Goal: Communication & Community: Participate in discussion

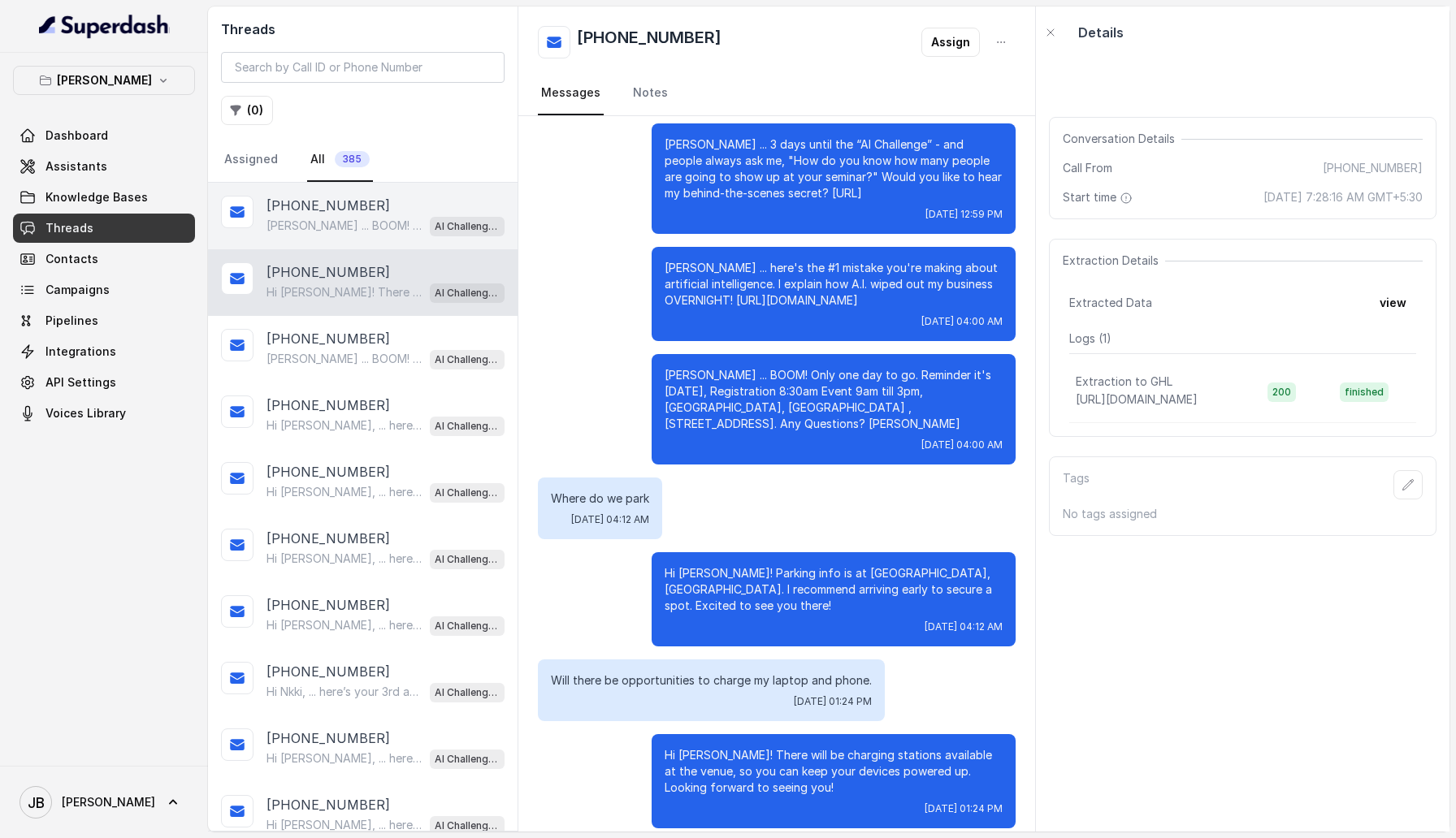
click at [365, 212] on div "[PHONE_NUMBER]" at bounding box center [385, 205] width 238 height 19
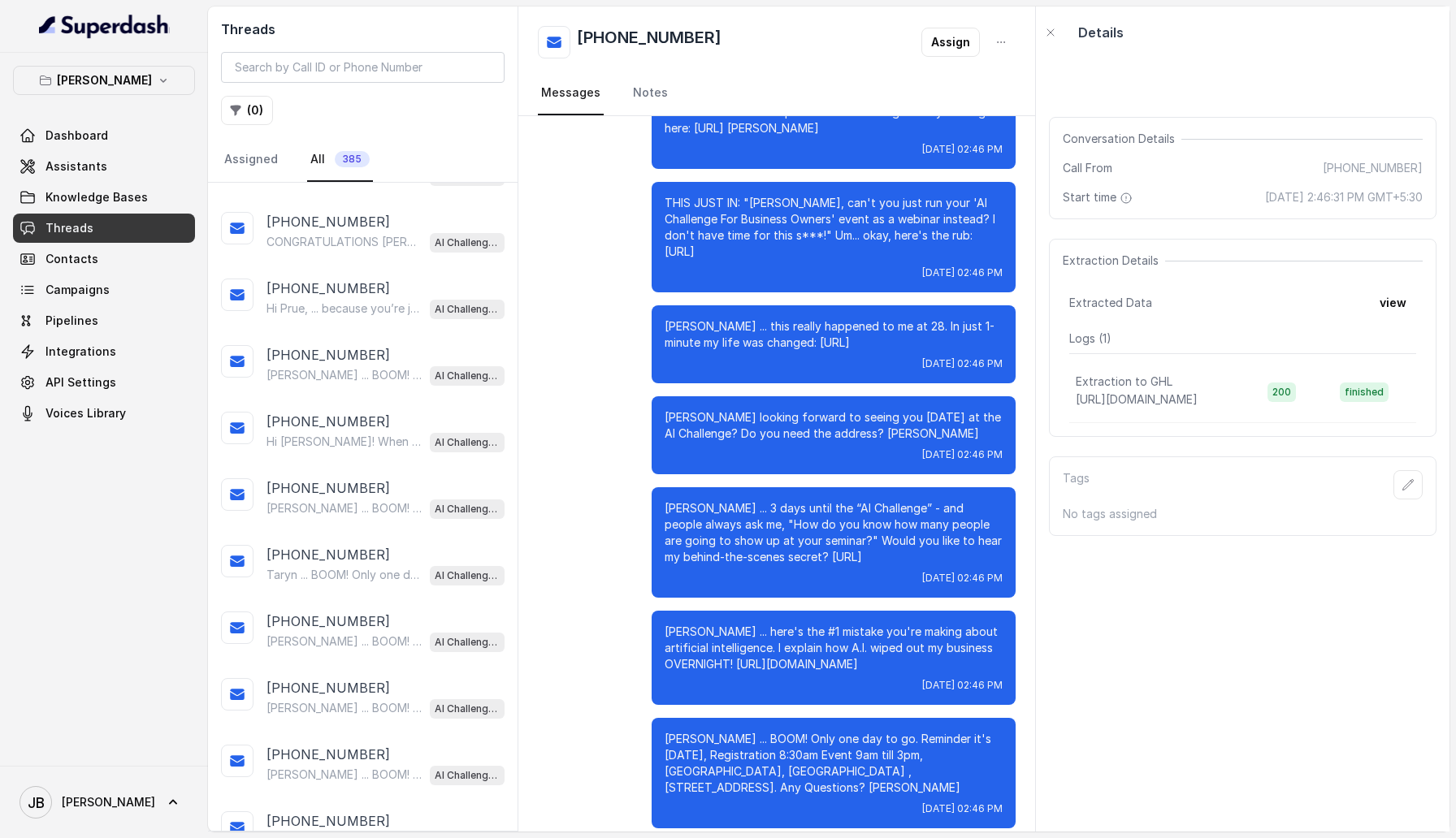
scroll to position [723, 0]
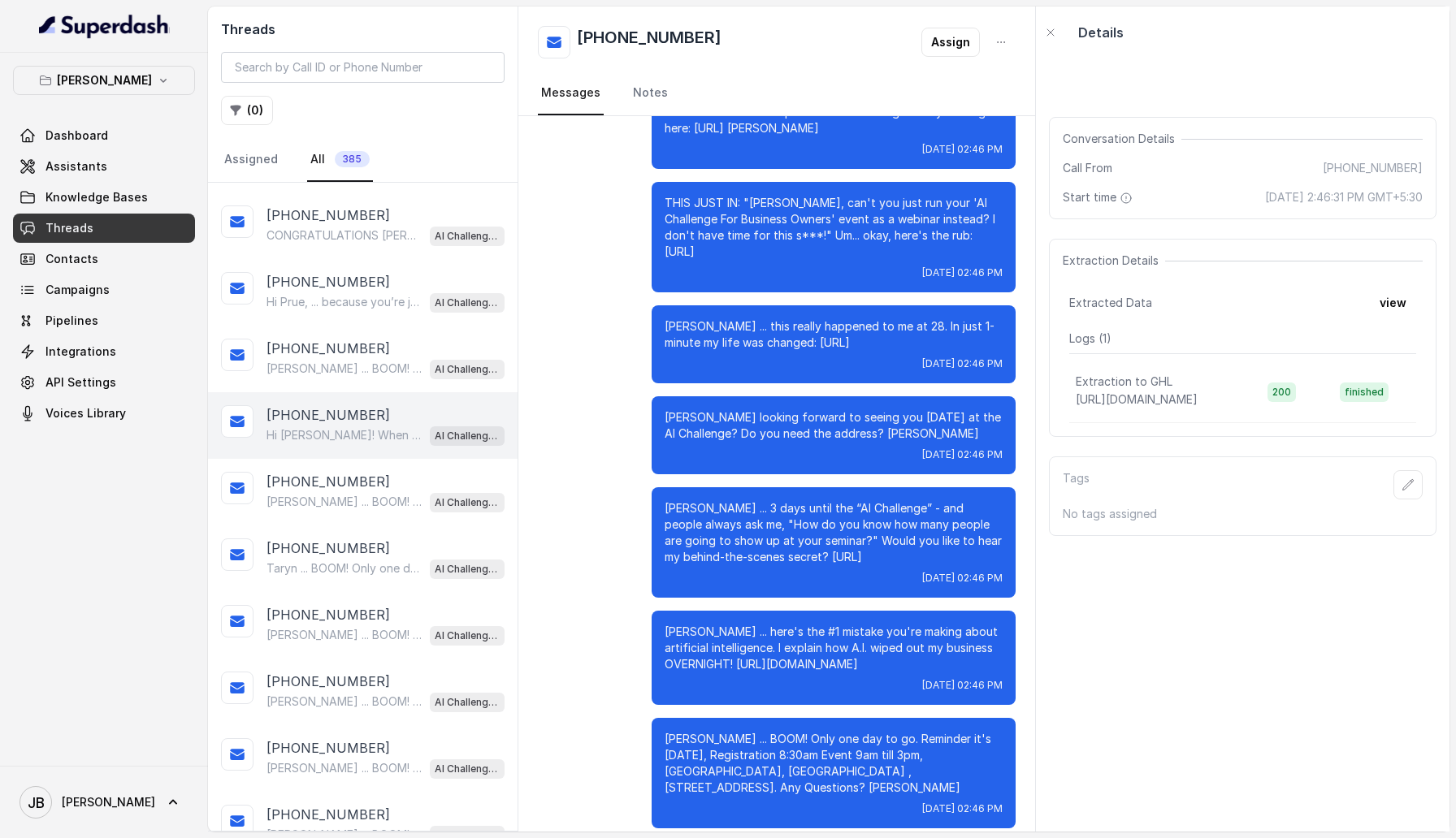
click at [375, 392] on div "[PHONE_NUMBER] Hi [PERSON_NAME]! When you're ready, this video shows how AI is …" at bounding box center [363, 426] width 309 height 66
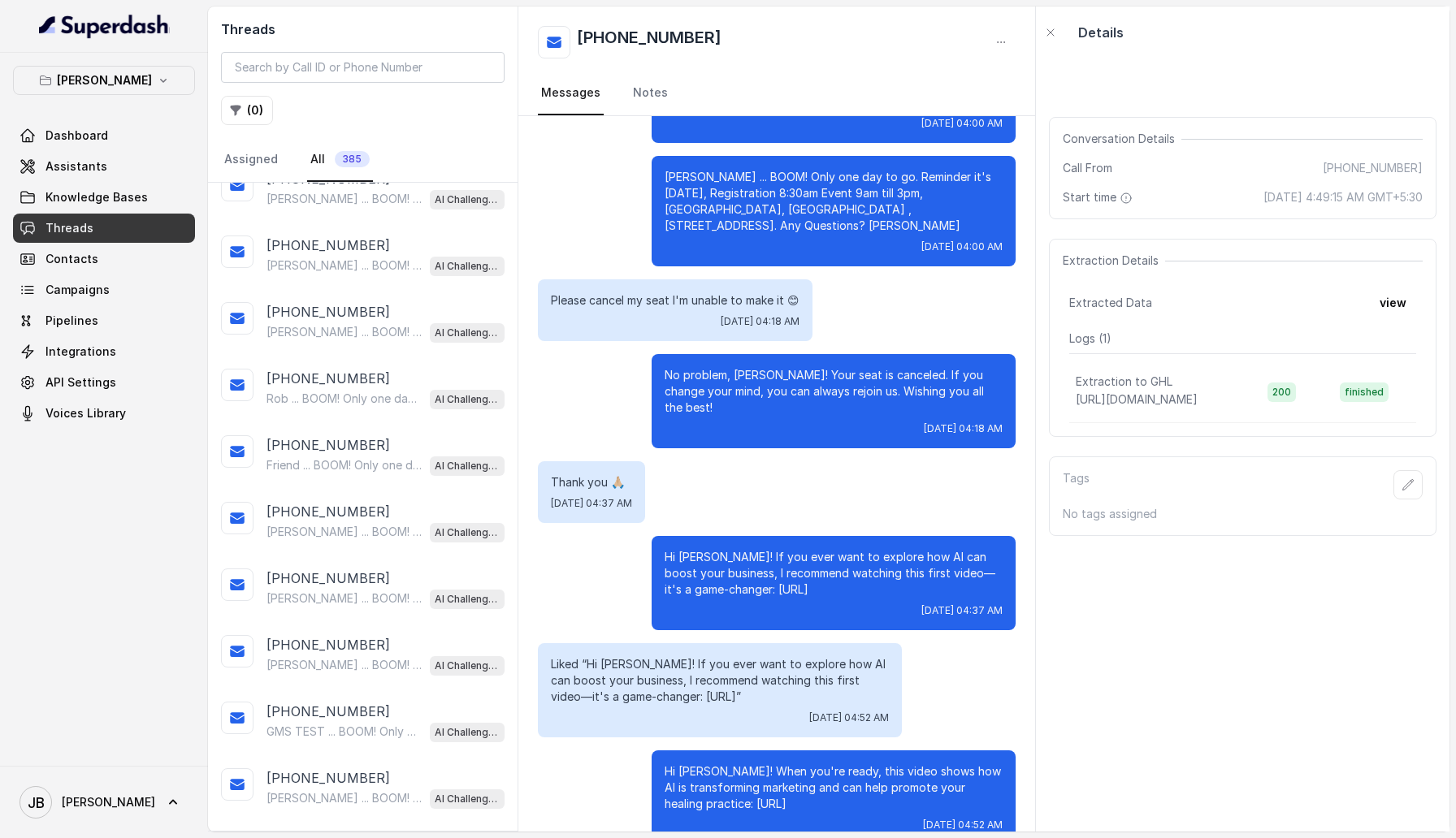
scroll to position [1289, 0]
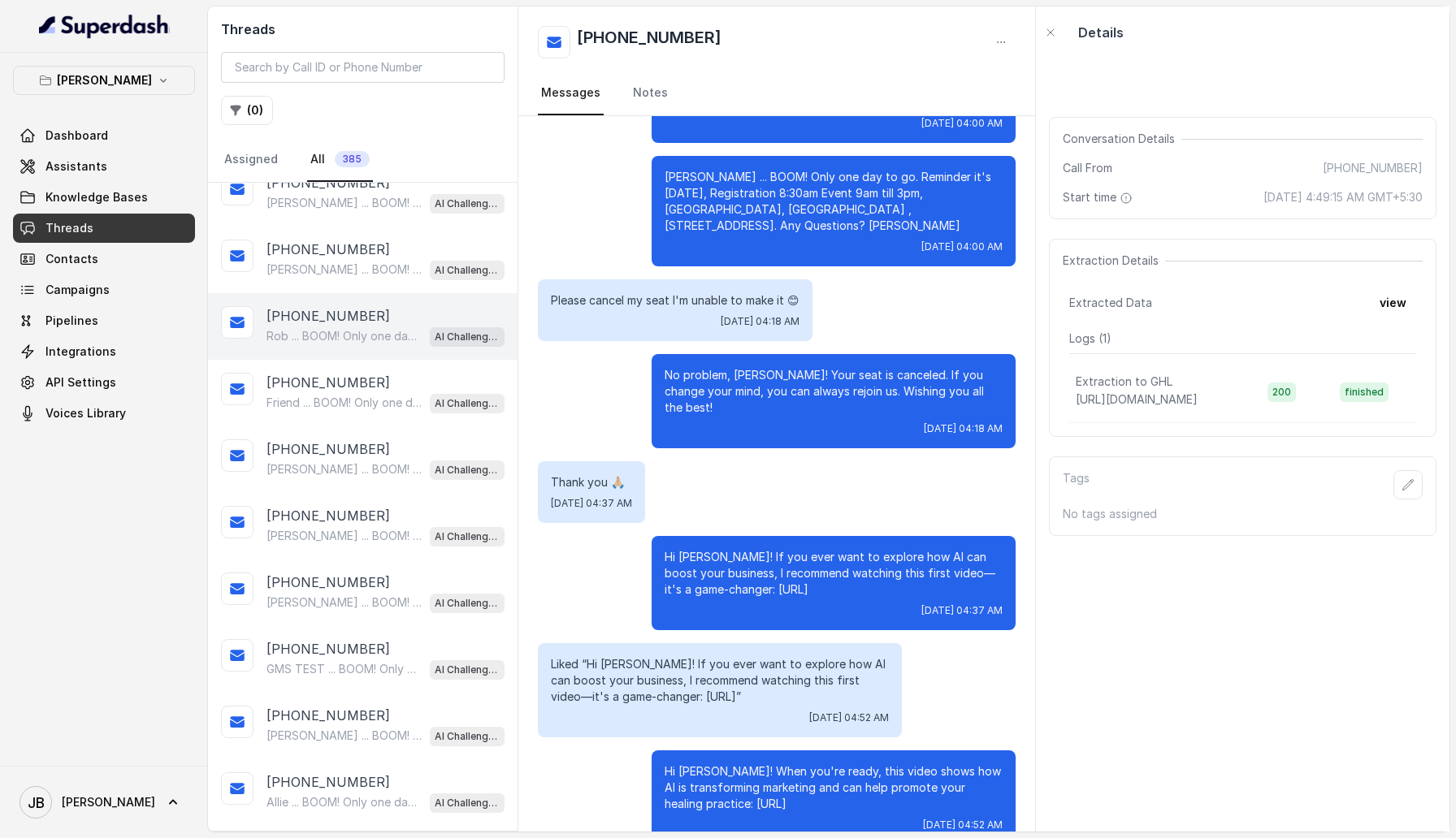
click at [374, 336] on div "Rob ... BOOM! Only one day to go. Reminder it's [DATE], Registration 8:30am ​Ev…" at bounding box center [385, 336] width 238 height 21
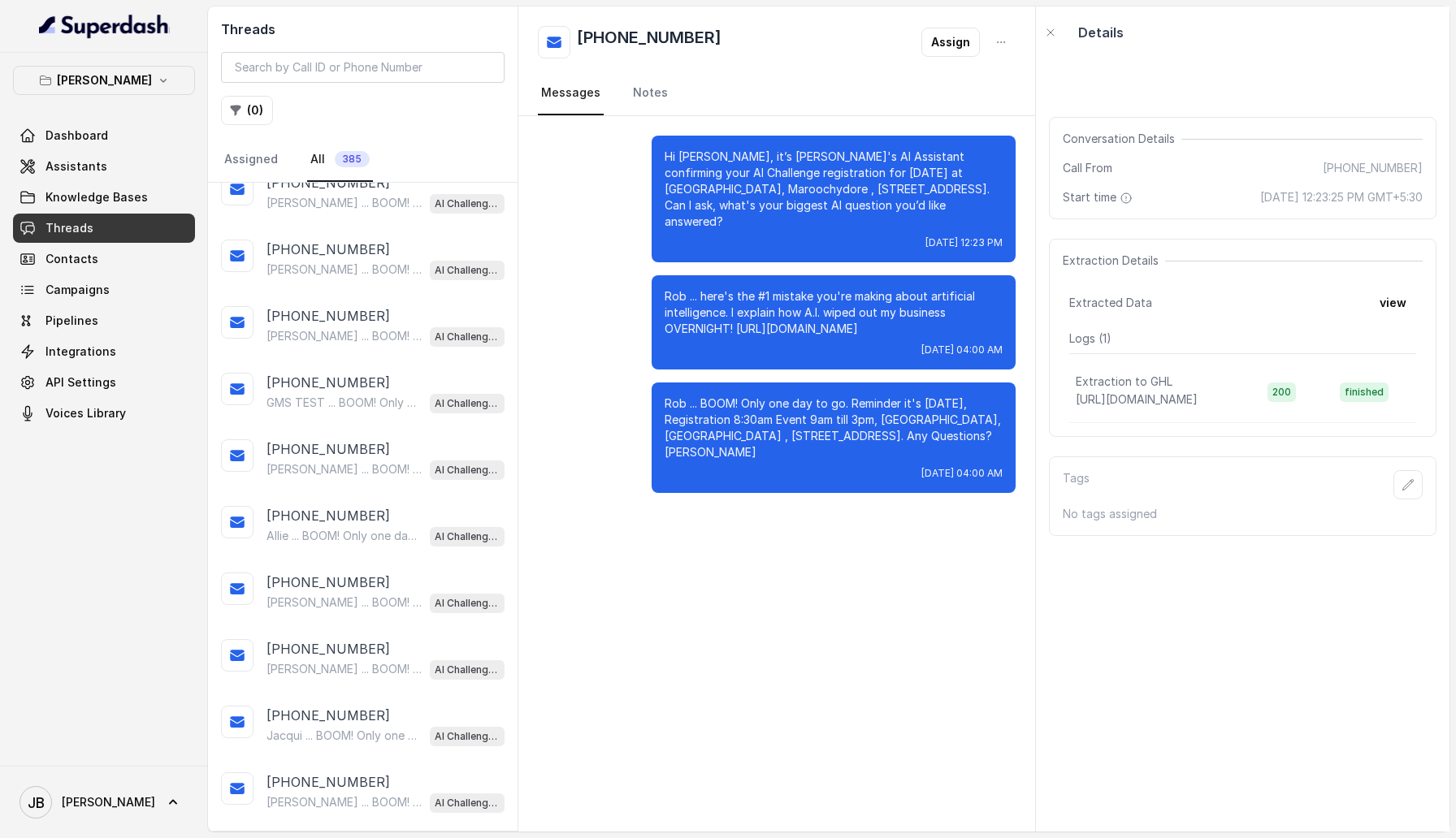
scroll to position [1564, 0]
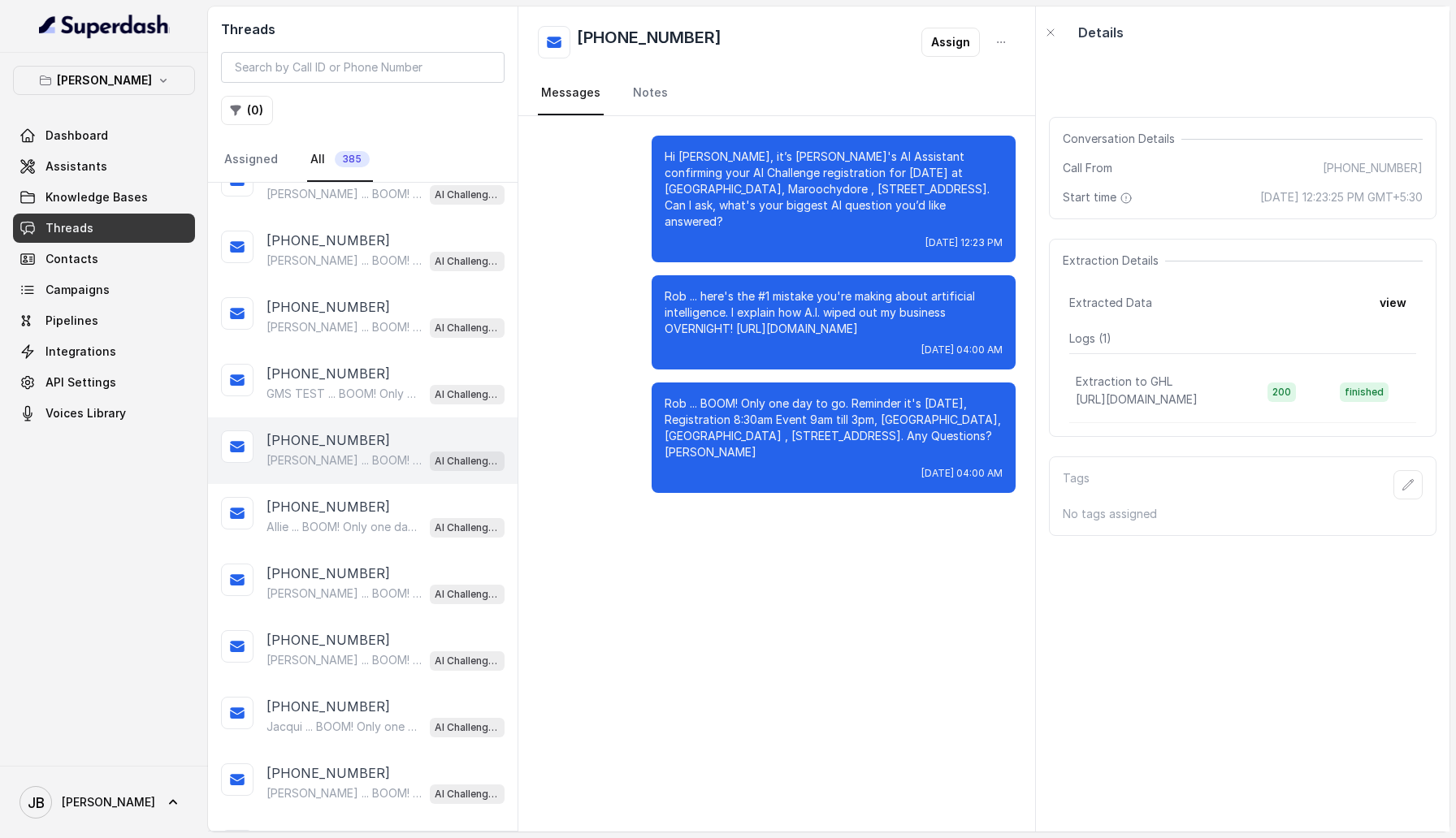
click at [381, 450] on div "[PERSON_NAME] ... BOOM! Only one day to go. Reminder it's [DATE], Registration …" at bounding box center [385, 460] width 238 height 21
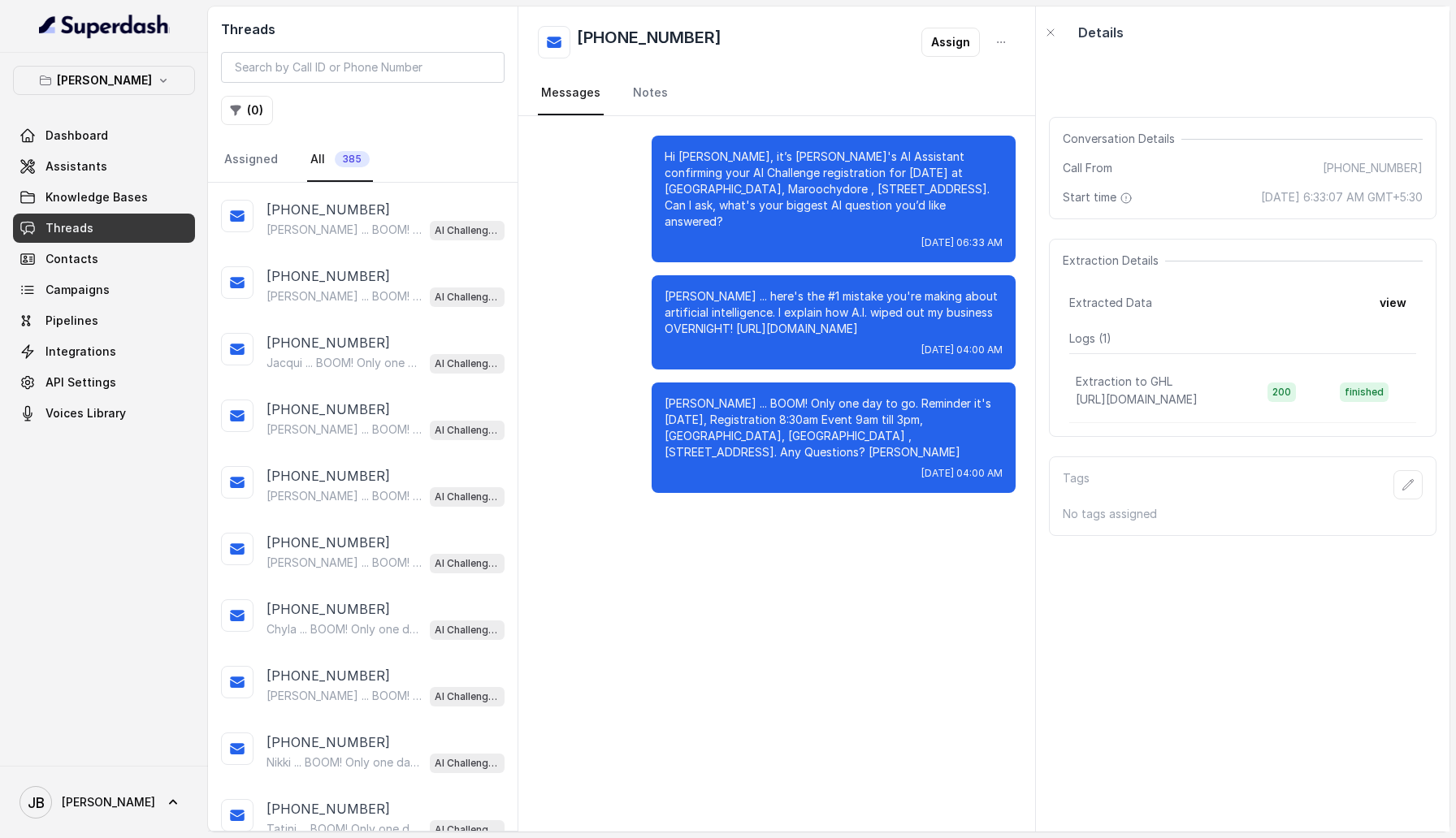
scroll to position [1929, 0]
click at [374, 487] on p "[PERSON_NAME] ... BOOM! Only one day to go. Reminder it's [DATE], Registration …" at bounding box center [344, 495] width 156 height 17
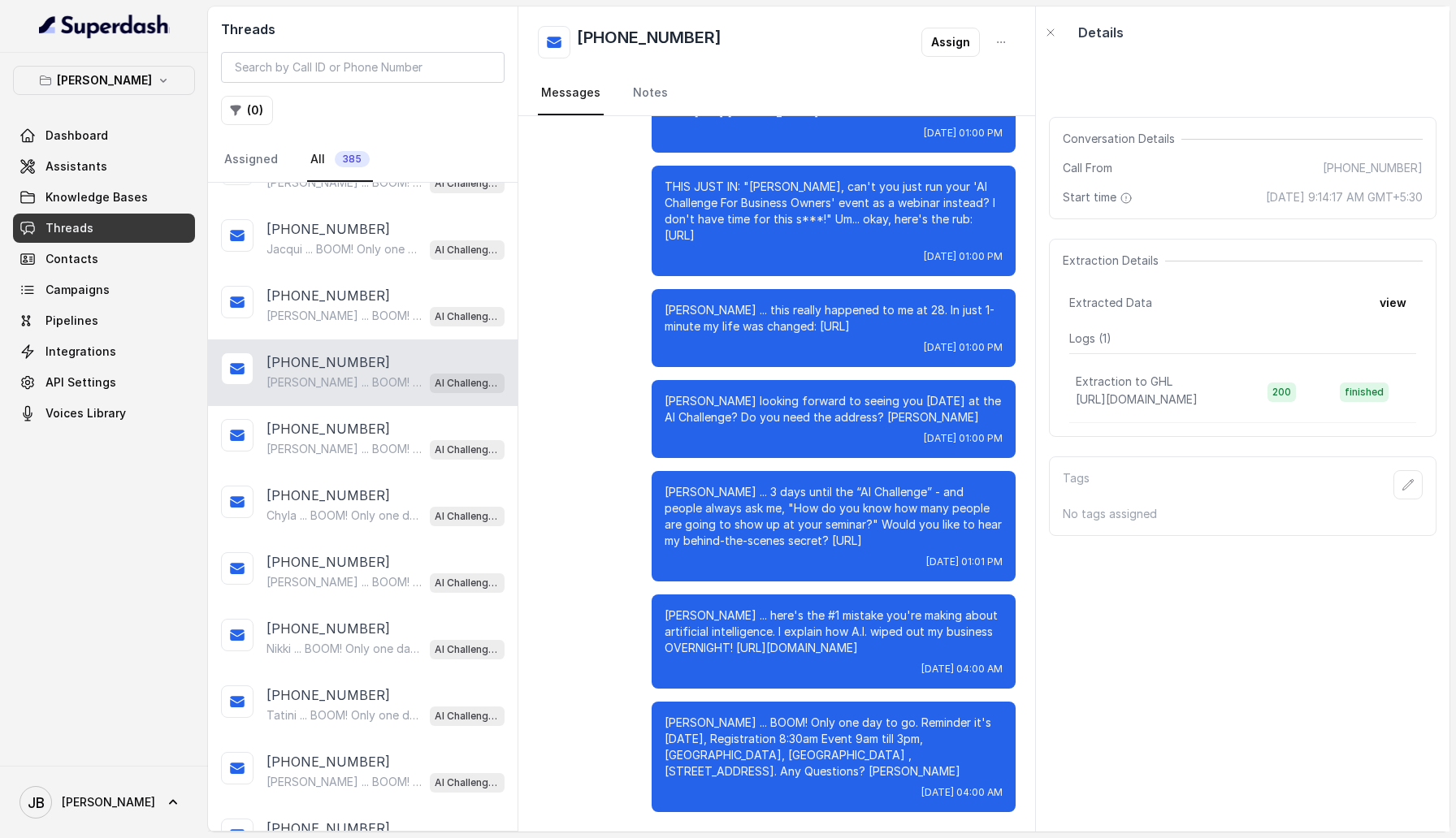
scroll to position [2101, 0]
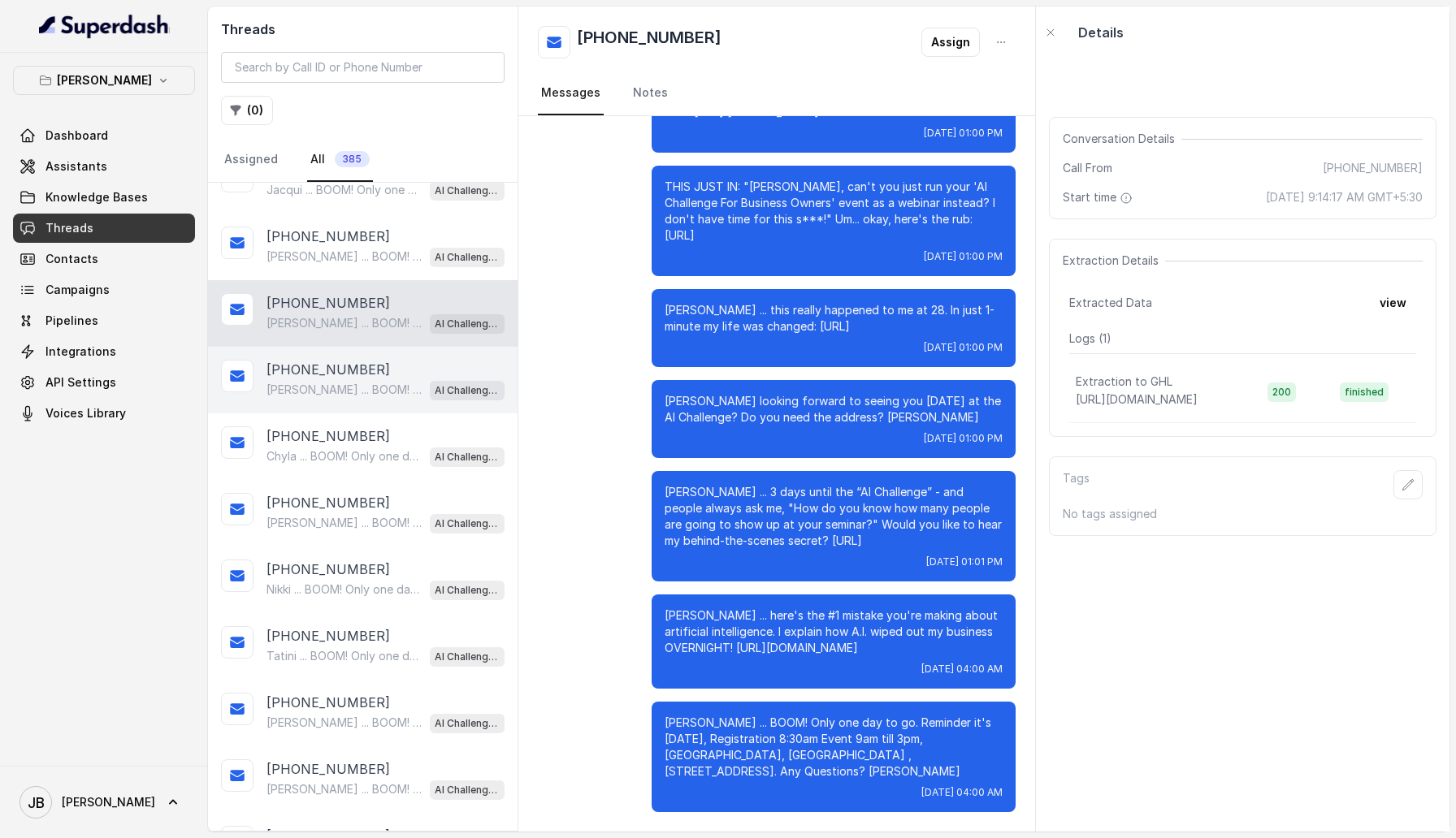
click at [357, 382] on p "[PERSON_NAME] ... BOOM! Only one day to go. Reminder it's [DATE], Registration …" at bounding box center [344, 390] width 156 height 17
